Goal: Task Accomplishment & Management: Manage account settings

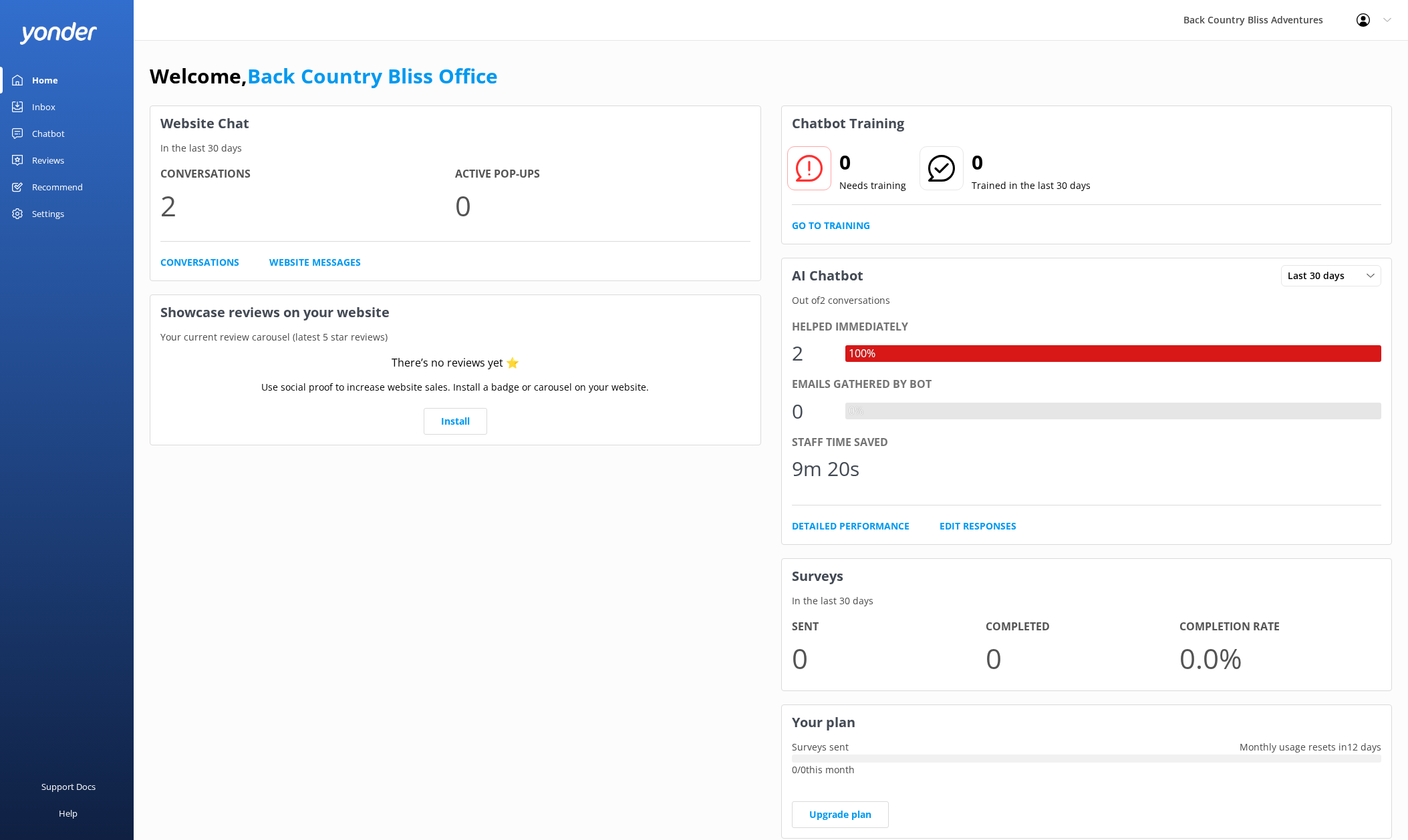
click at [66, 130] on link "Chatbot" at bounding box center [67, 133] width 134 height 26
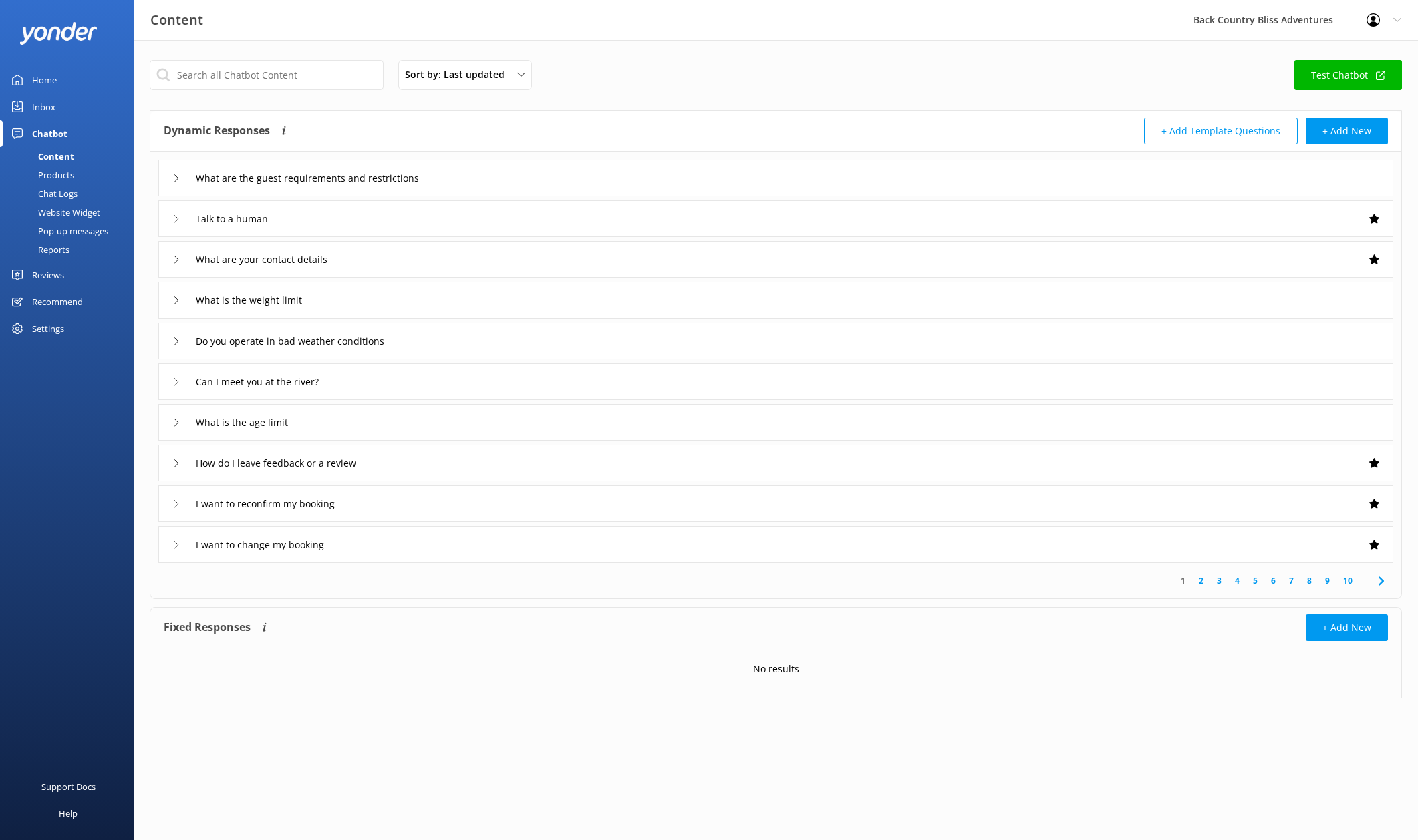
click at [476, 29] on div "Content Back Country Bliss Adventures Profile Settings Logout" at bounding box center [709, 20] width 1418 height 40
click at [1391, 20] on div "Profile Settings Logout" at bounding box center [1384, 20] width 68 height 40
click at [1343, 86] on link "Logout" at bounding box center [1352, 90] width 134 height 33
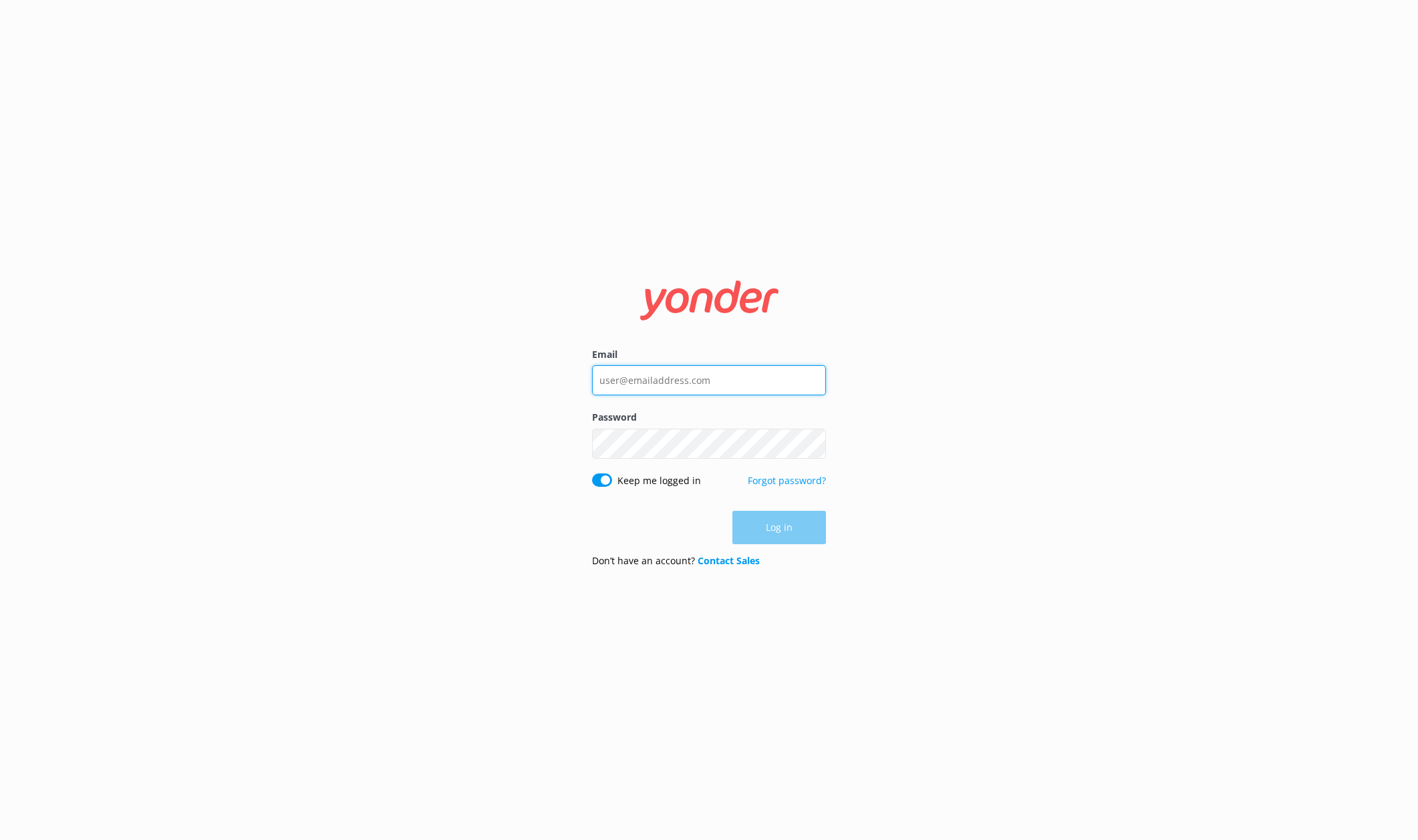
type input "[PERSON_NAME][EMAIL_ADDRESS][DOMAIN_NAME]"
